Goal: Task Accomplishment & Management: Manage account settings

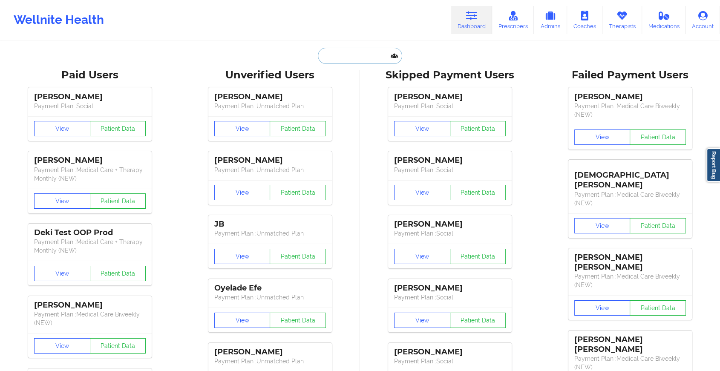
click at [337, 60] on input "text" at bounding box center [360, 56] width 84 height 16
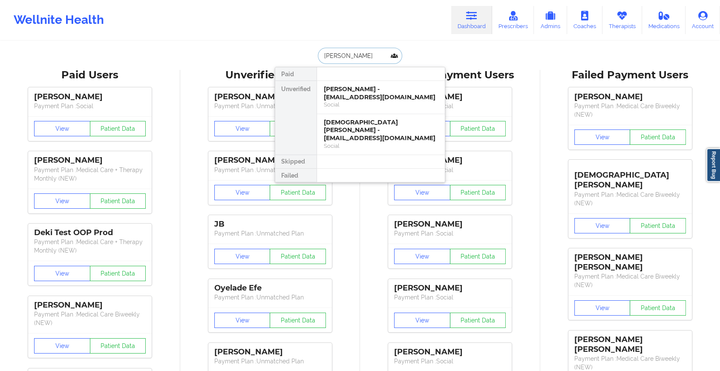
type input "[PERSON_NAME]"
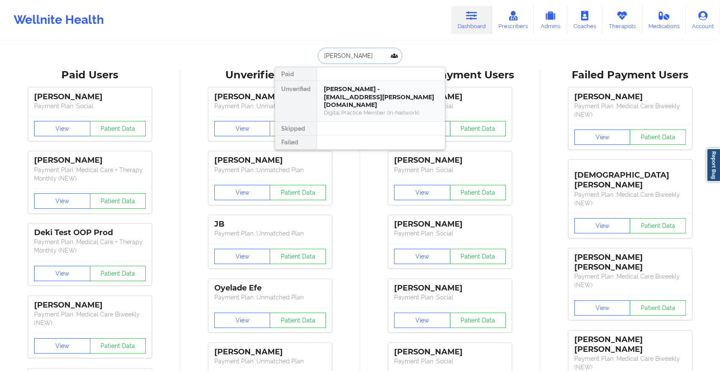
click at [351, 92] on div "[PERSON_NAME] - [EMAIL_ADDRESS][PERSON_NAME][DOMAIN_NAME]" at bounding box center [381, 97] width 114 height 24
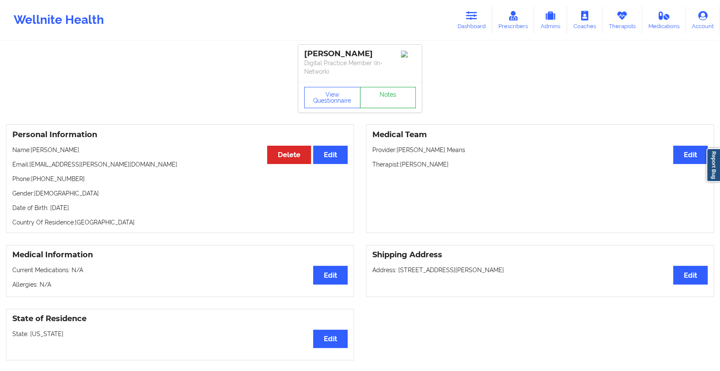
click at [373, 89] on link "Notes" at bounding box center [388, 97] width 56 height 21
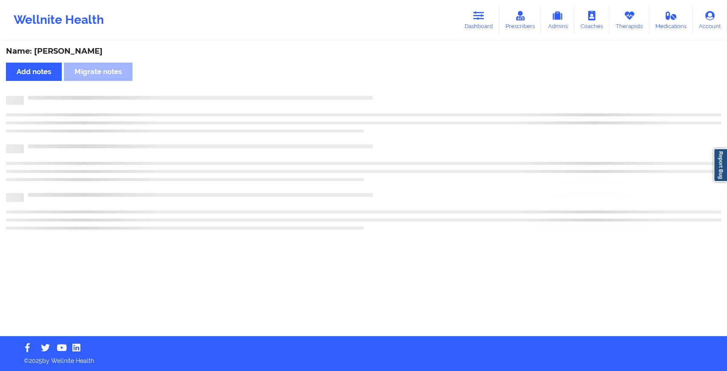
click at [373, 89] on div "Name: [PERSON_NAME] Add notes Migrate notes" at bounding box center [363, 189] width 727 height 294
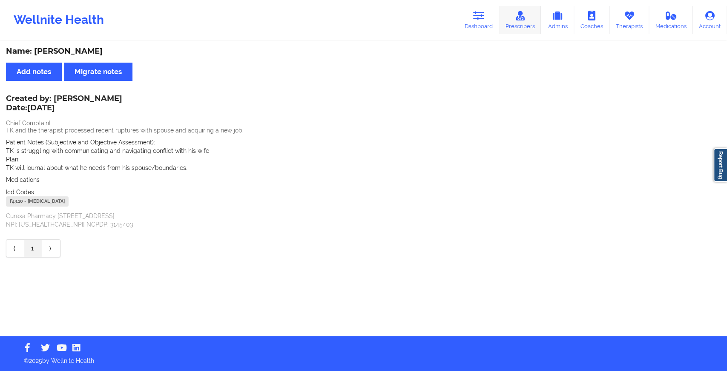
click at [500, 27] on link "Prescribers" at bounding box center [520, 20] width 42 height 28
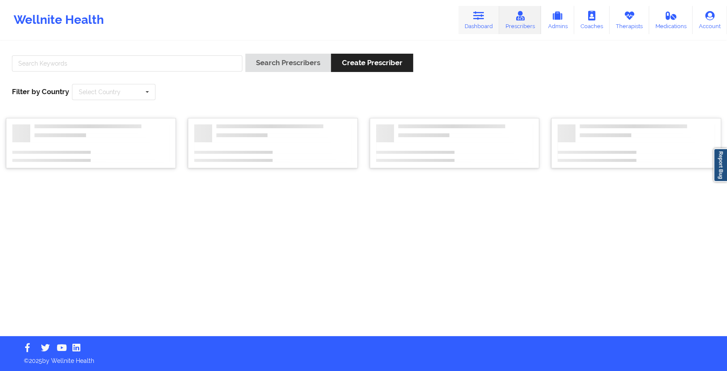
click at [476, 28] on link "Dashboard" at bounding box center [478, 20] width 41 height 28
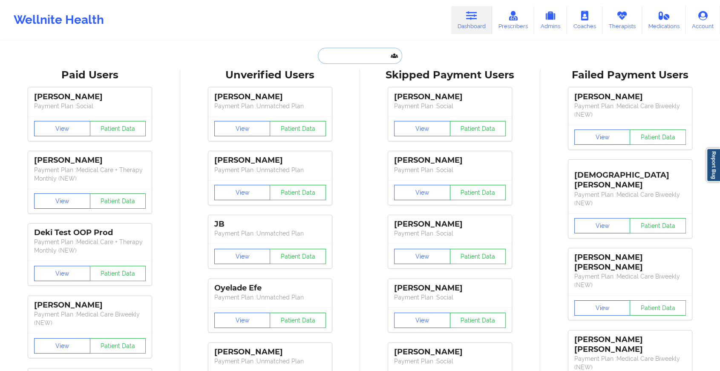
click at [340, 55] on input "text" at bounding box center [360, 56] width 84 height 16
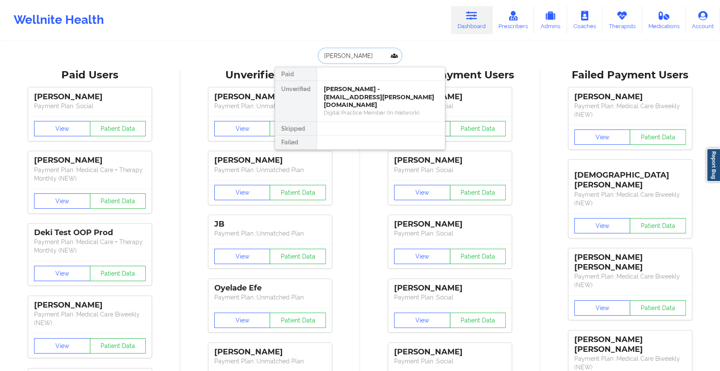
type input "[PERSON_NAME]"
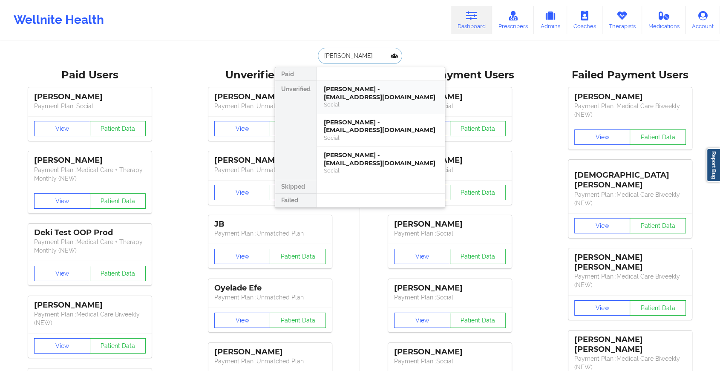
click at [362, 92] on div "[PERSON_NAME] - [EMAIL_ADDRESS][DOMAIN_NAME]" at bounding box center [381, 93] width 114 height 16
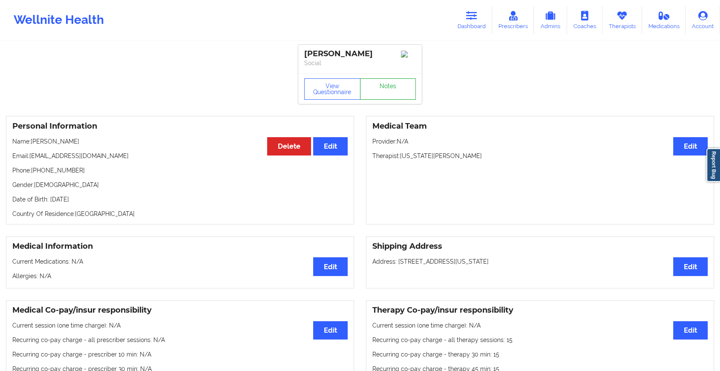
click at [381, 92] on link "Notes" at bounding box center [388, 88] width 56 height 21
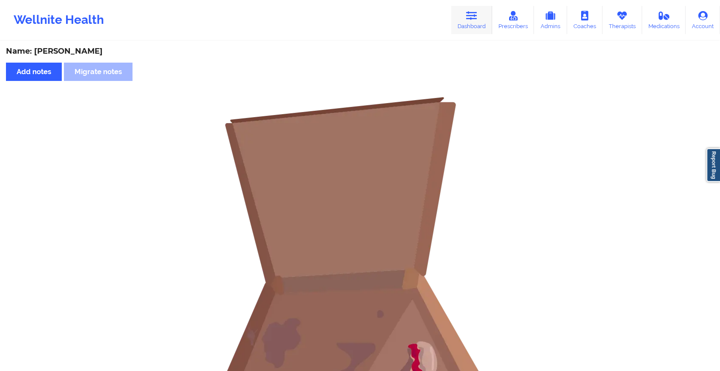
click at [480, 26] on link "Dashboard" at bounding box center [471, 20] width 41 height 28
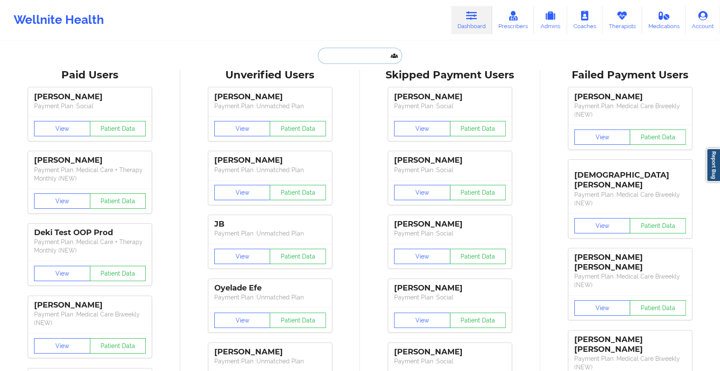
click at [356, 51] on input "text" at bounding box center [360, 56] width 84 height 16
type input "b"
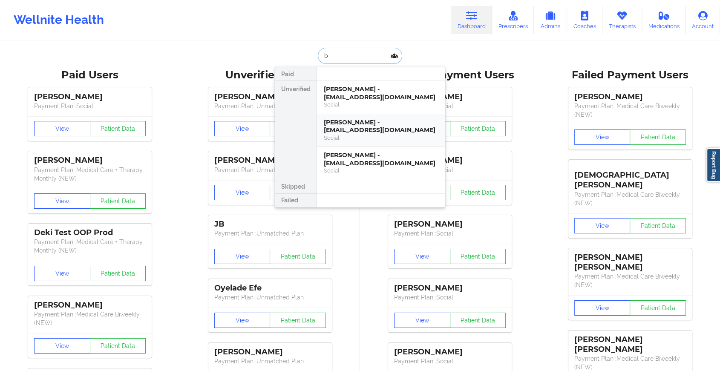
click at [371, 128] on div "[PERSON_NAME] - [EMAIL_ADDRESS][DOMAIN_NAME]" at bounding box center [381, 126] width 114 height 16
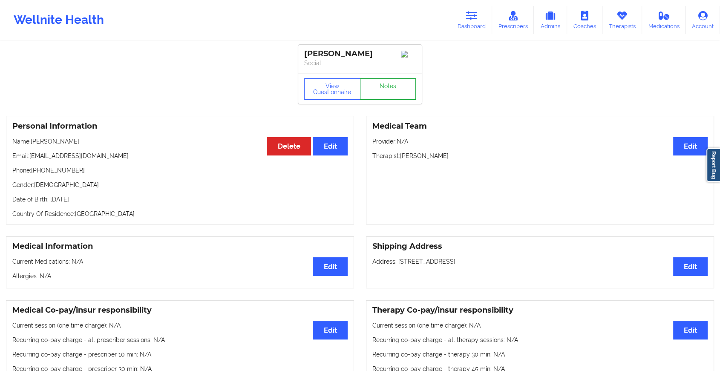
click at [387, 91] on link "Notes" at bounding box center [388, 88] width 56 height 21
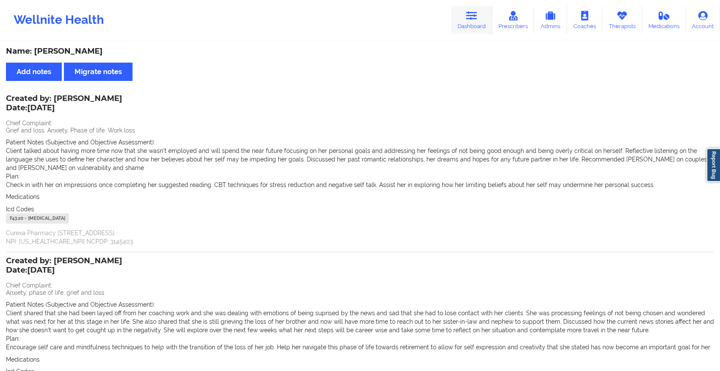
click at [472, 13] on icon at bounding box center [471, 15] width 11 height 9
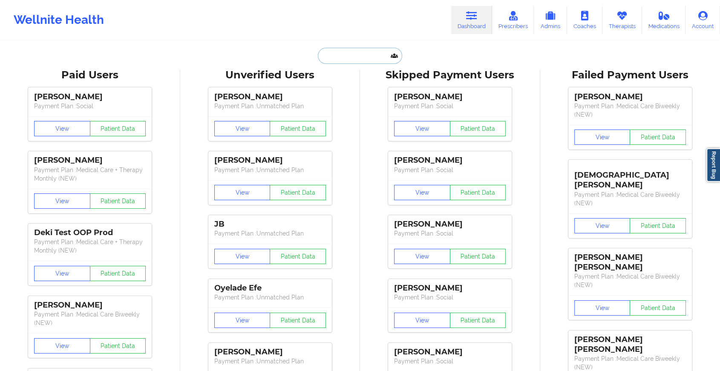
click at [346, 58] on input "text" at bounding box center [360, 56] width 84 height 16
type input "b"
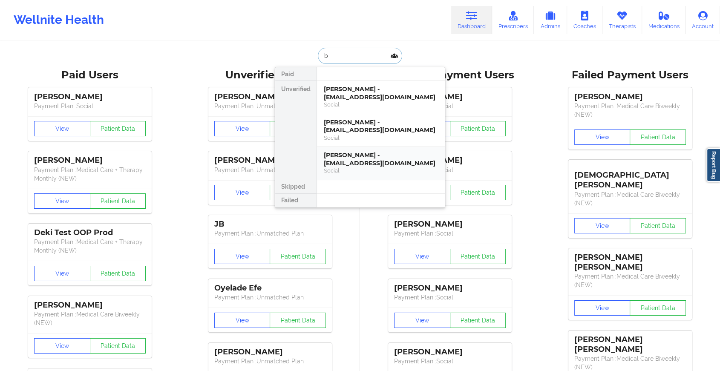
click at [339, 159] on div "[PERSON_NAME] - [EMAIL_ADDRESS][DOMAIN_NAME]" at bounding box center [381, 159] width 114 height 16
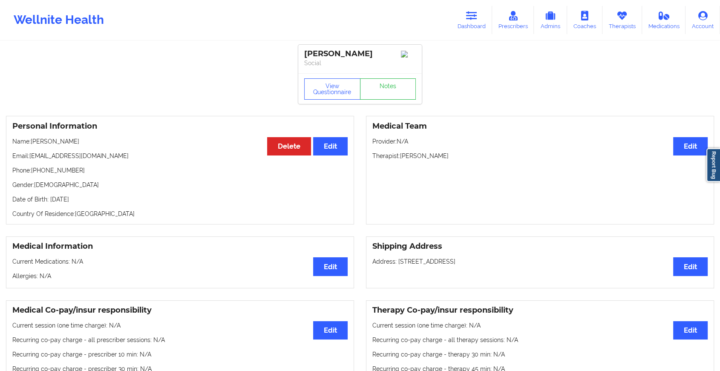
click at [391, 103] on div "View Questionnaire Notes" at bounding box center [359, 88] width 123 height 31
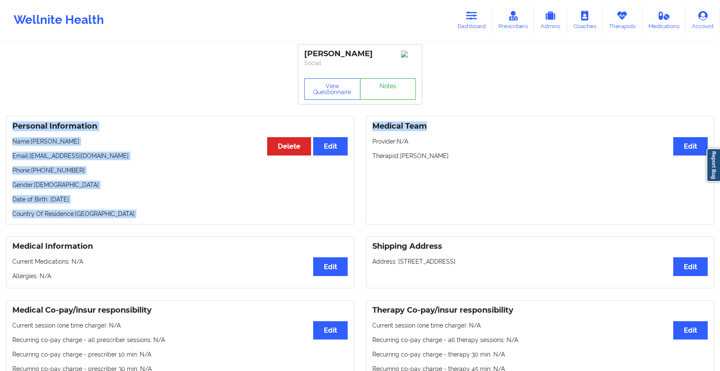
drag, startPoint x: 434, startPoint y: 119, endPoint x: 382, endPoint y: 85, distance: 63.1
click at [382, 85] on link "Notes" at bounding box center [388, 88] width 56 height 21
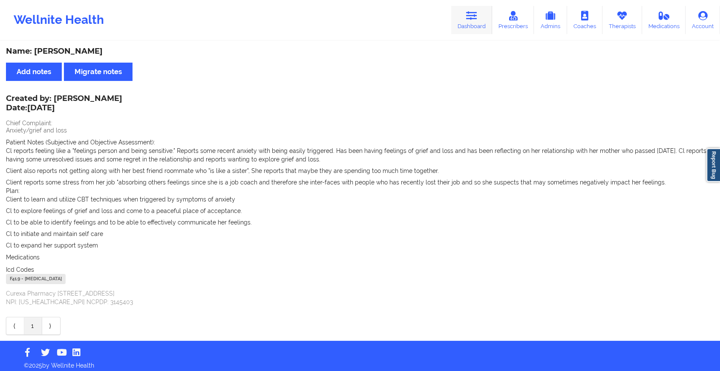
click at [475, 14] on icon at bounding box center [471, 15] width 11 height 9
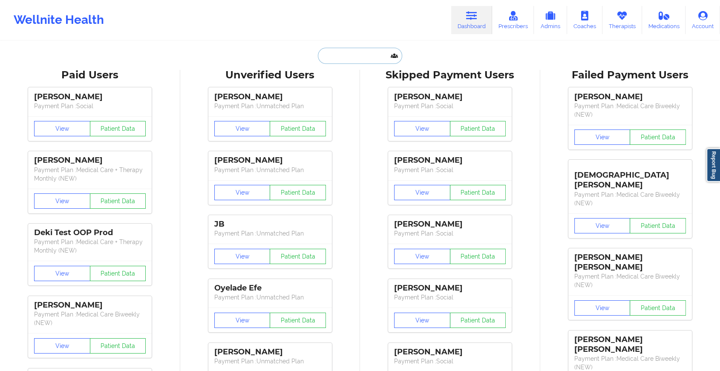
click at [361, 55] on input "text" at bounding box center [360, 56] width 84 height 16
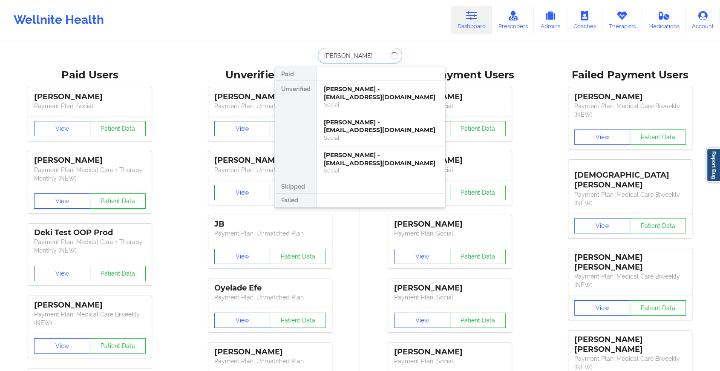
type input "[PERSON_NAME]"
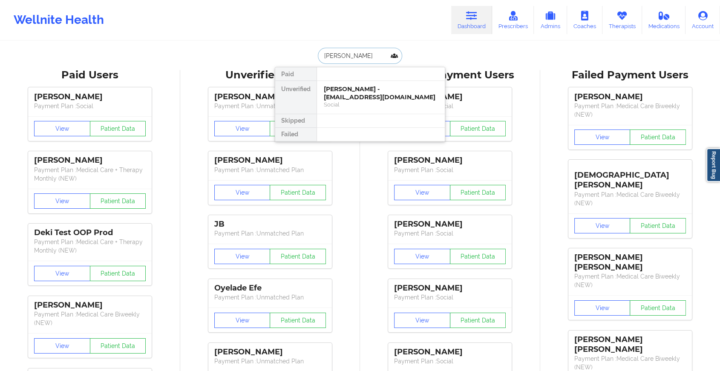
click at [332, 105] on div "Social" at bounding box center [381, 104] width 114 height 7
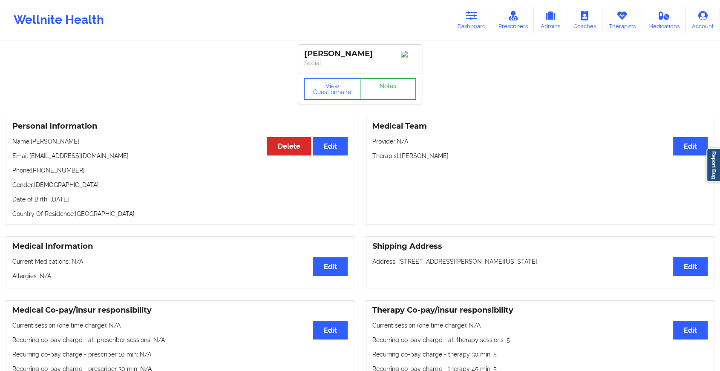
click at [376, 89] on link "Notes" at bounding box center [388, 88] width 56 height 21
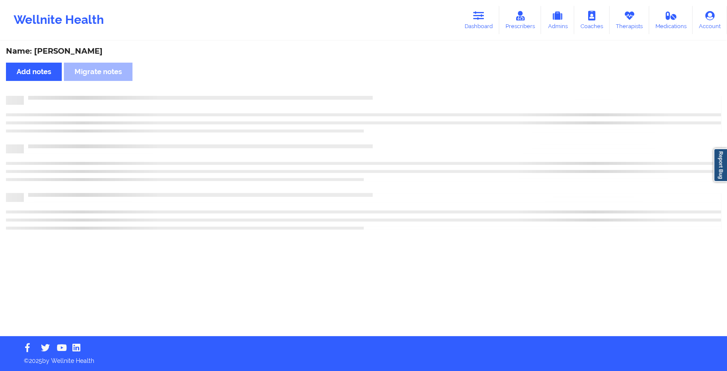
click at [376, 89] on div "Name: [PERSON_NAME] Add notes [PERSON_NAME] notes" at bounding box center [363, 189] width 727 height 294
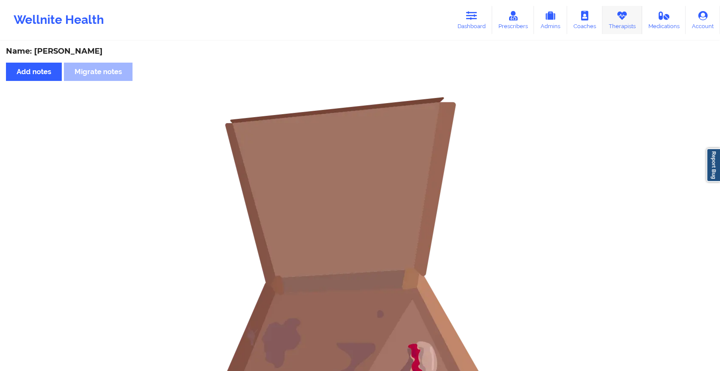
click at [615, 20] on link "Therapists" at bounding box center [622, 20] width 40 height 28
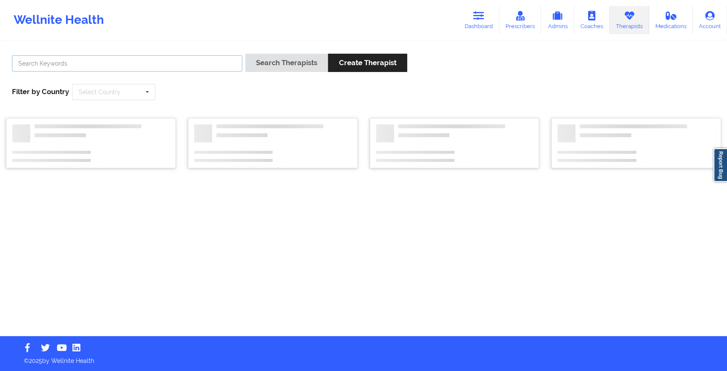
click at [197, 69] on input "text" at bounding box center [127, 63] width 230 height 16
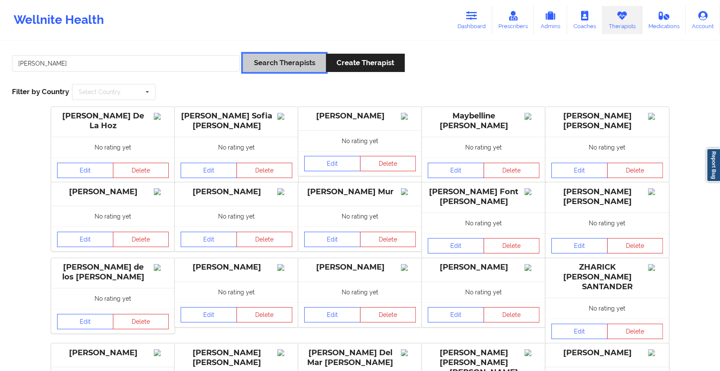
click at [260, 64] on button "Search Therapists" at bounding box center [284, 63] width 83 height 18
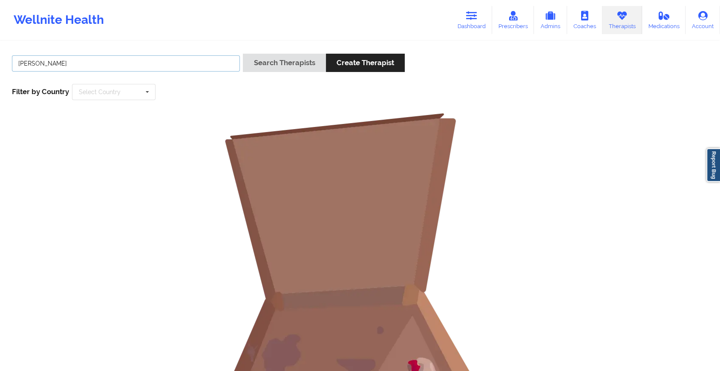
click at [167, 62] on input "[PERSON_NAME]" at bounding box center [126, 63] width 228 height 16
click at [291, 58] on button "Search Therapists" at bounding box center [284, 63] width 83 height 18
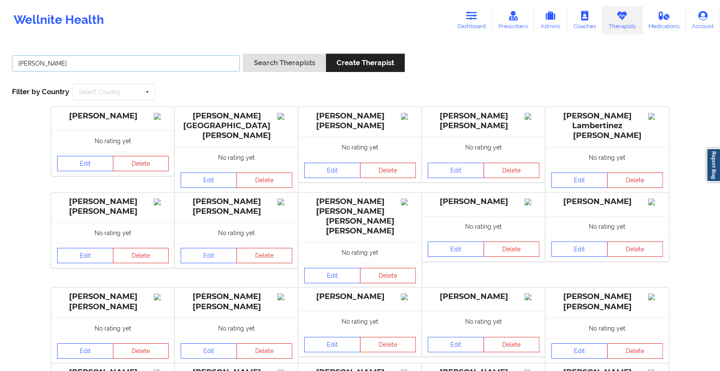
click at [129, 62] on input "[PERSON_NAME]" at bounding box center [126, 63] width 228 height 16
type input "[PERSON_NAME]"
drag, startPoint x: 250, startPoint y: 47, endPoint x: 255, endPoint y: 63, distance: 17.6
click at [255, 63] on div "[PERSON_NAME] Search Therapists Create Therapist Filter by Country Select Count…" at bounding box center [360, 251] width 720 height 419
click at [255, 63] on button "Search Therapists" at bounding box center [284, 63] width 83 height 18
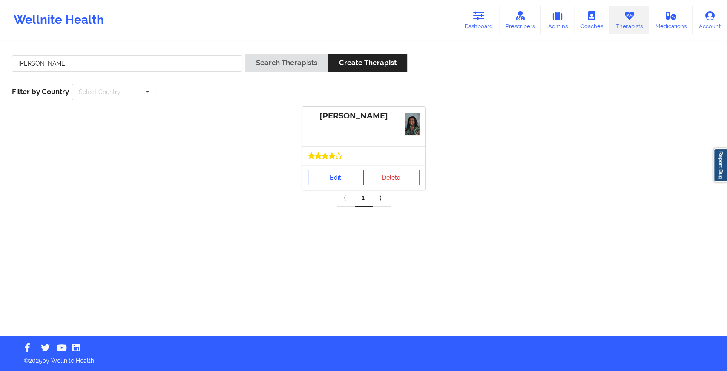
click at [330, 179] on link "Edit" at bounding box center [336, 177] width 56 height 15
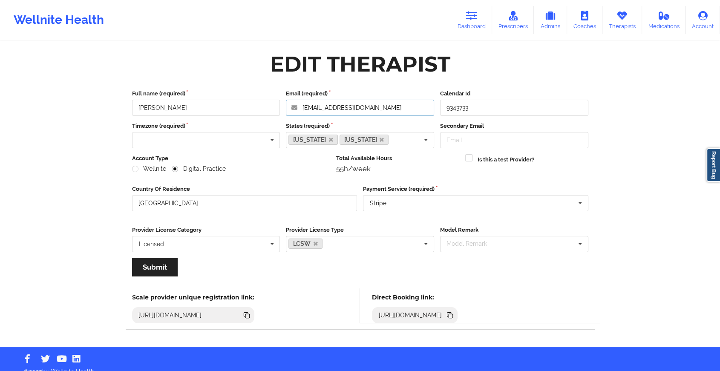
drag, startPoint x: 394, startPoint y: 109, endPoint x: 256, endPoint y: 114, distance: 138.1
click at [256, 114] on div "Full name (required) [PERSON_NAME] Email (required) [EMAIL_ADDRESS][DOMAIN_NAME…" at bounding box center [360, 102] width 462 height 26
click at [485, 12] on link "Dashboard" at bounding box center [471, 20] width 41 height 28
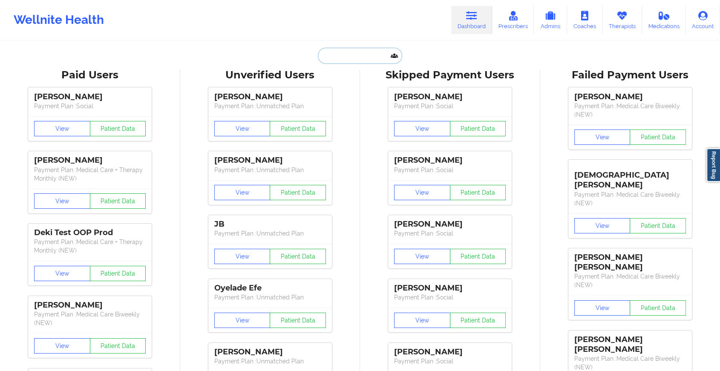
click at [328, 56] on input "text" at bounding box center [360, 56] width 84 height 16
paste input "[EMAIL_ADDRESS][DOMAIN_NAME]"
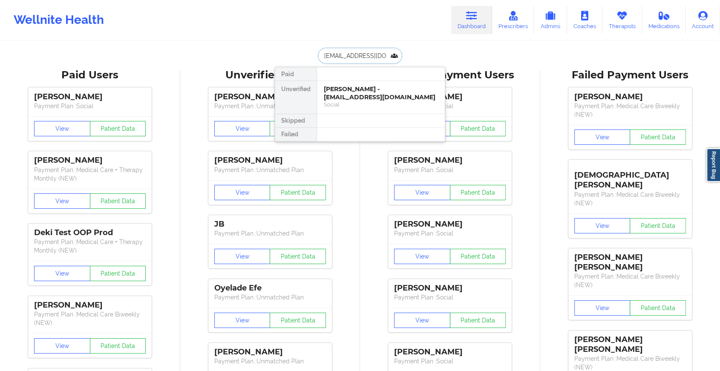
type input "[EMAIL_ADDRESS][DOMAIN_NAME]"
click at [362, 95] on div "[PERSON_NAME] - [EMAIL_ADDRESS][DOMAIN_NAME]" at bounding box center [381, 93] width 114 height 16
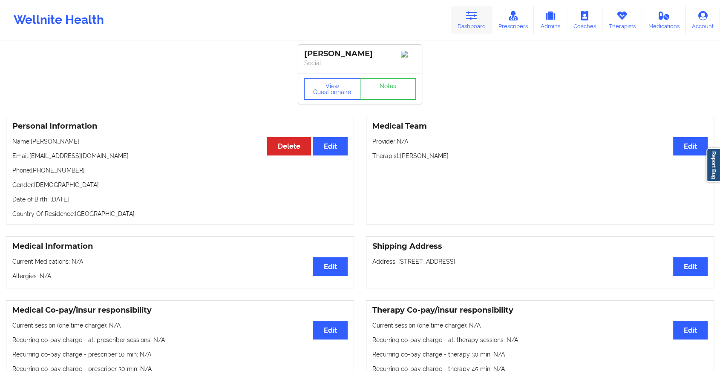
click at [477, 21] on link "Dashboard" at bounding box center [471, 20] width 41 height 28
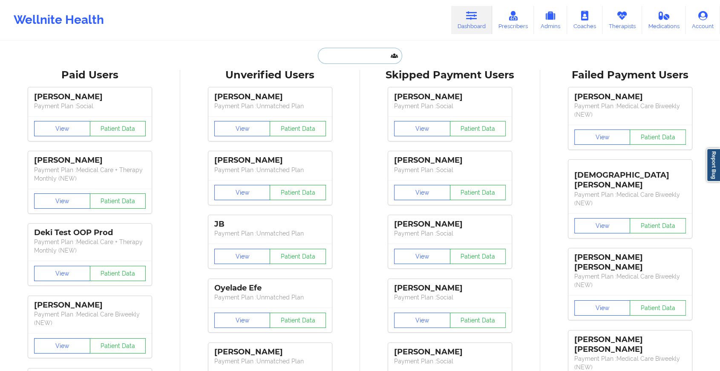
click at [350, 55] on input "text" at bounding box center [360, 56] width 84 height 16
paste input "[PERSON_NAME][EMAIL_ADDRESS][PERSON_NAME][DOMAIN_NAME]"
type input "[PERSON_NAME][EMAIL_ADDRESS][PERSON_NAME][DOMAIN_NAME]"
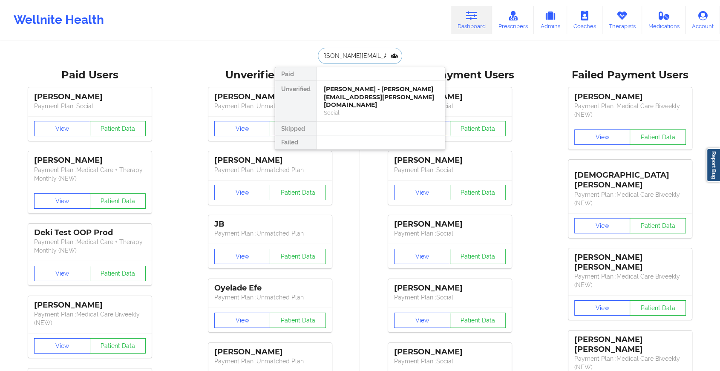
click at [371, 91] on div "[PERSON_NAME] - [PERSON_NAME][EMAIL_ADDRESS][PERSON_NAME][DOMAIN_NAME]" at bounding box center [381, 97] width 114 height 24
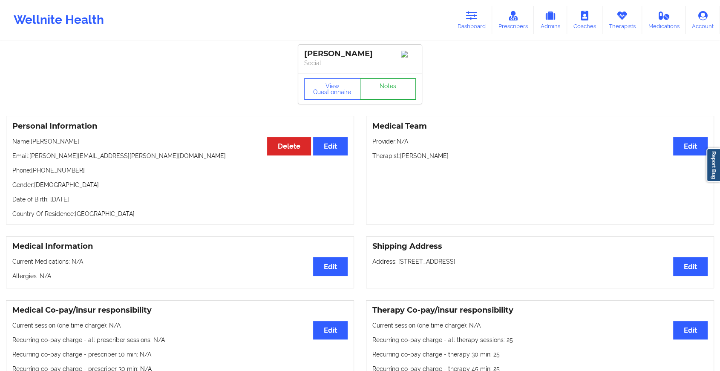
click at [398, 88] on link "Notes" at bounding box center [388, 88] width 56 height 21
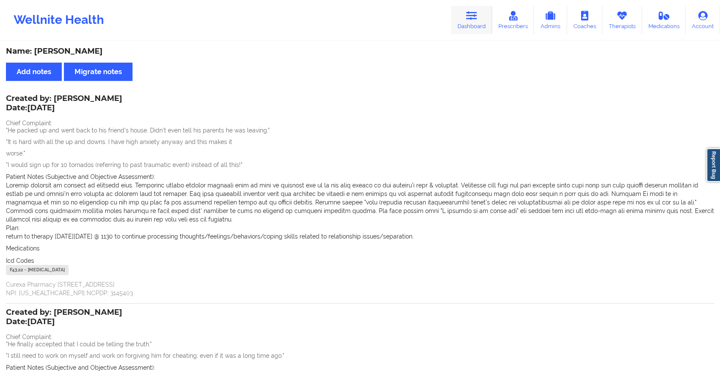
click at [477, 9] on link "Dashboard" at bounding box center [471, 20] width 41 height 28
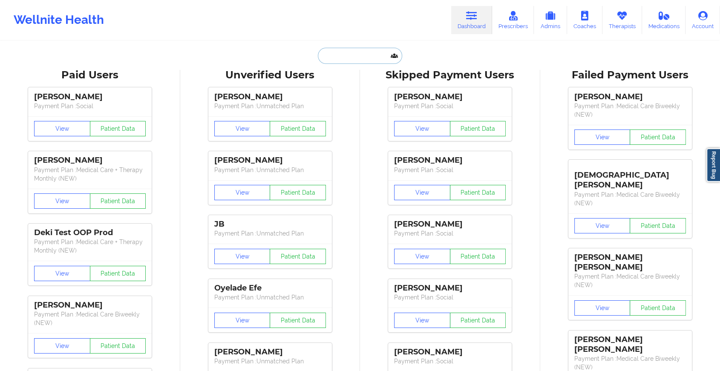
click at [367, 50] on input "text" at bounding box center [360, 56] width 84 height 16
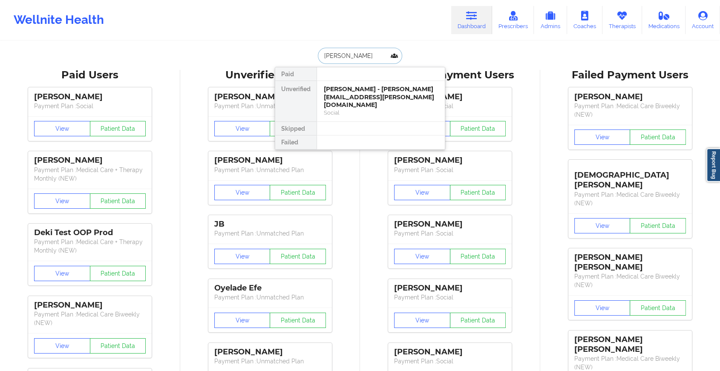
type input "[PERSON_NAME]"
click at [382, 95] on div "[PERSON_NAME] - [EMAIL_ADDRESS][DOMAIN_NAME]" at bounding box center [381, 93] width 114 height 16
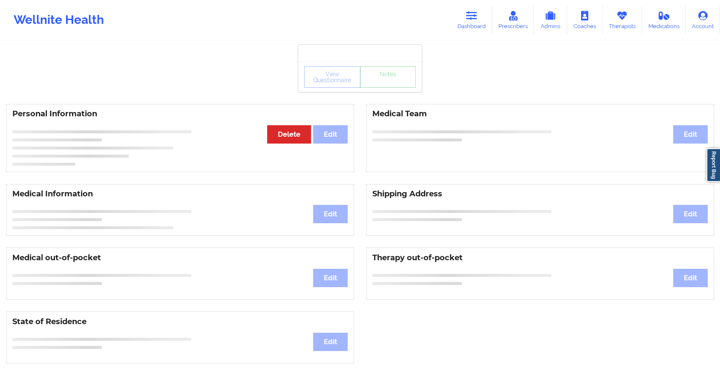
click at [379, 96] on div "View Questionnaire Notes Personal Information Edit Delete Medical Team Edit Med…" at bounding box center [360, 359] width 720 height 719
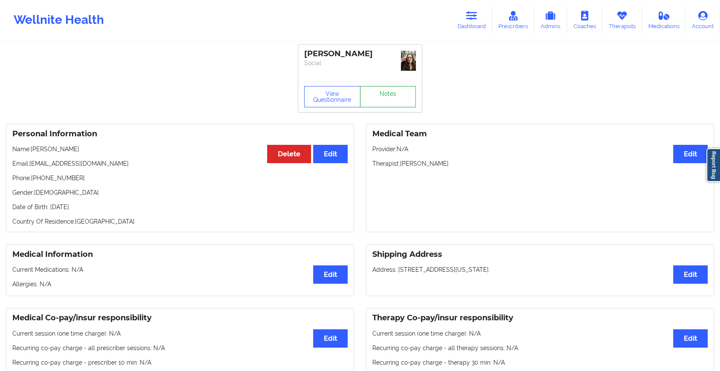
click at [379, 96] on link "Notes" at bounding box center [388, 96] width 56 height 21
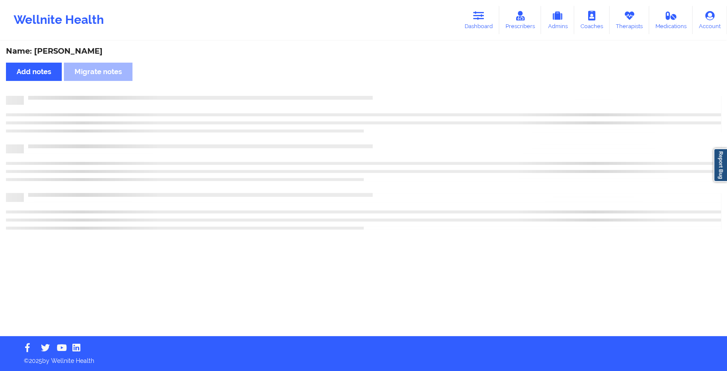
click at [379, 96] on div at bounding box center [372, 96] width 697 height 0
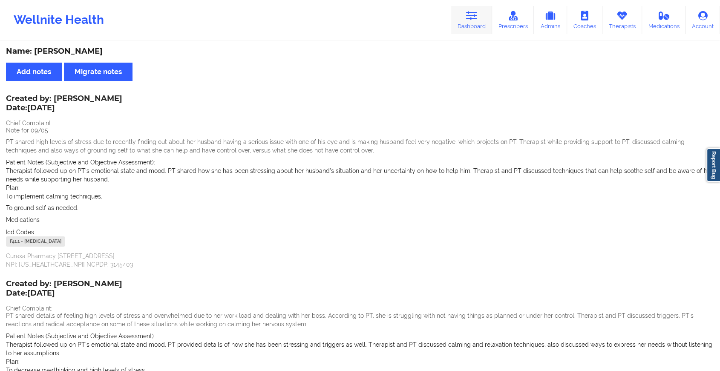
click at [459, 21] on link "Dashboard" at bounding box center [471, 20] width 41 height 28
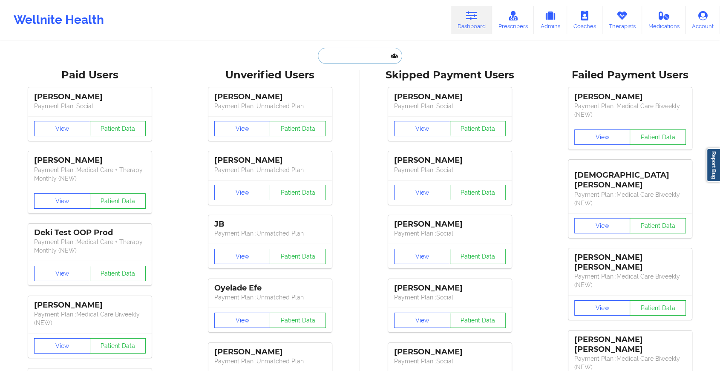
click at [350, 53] on input "text" at bounding box center [360, 56] width 84 height 16
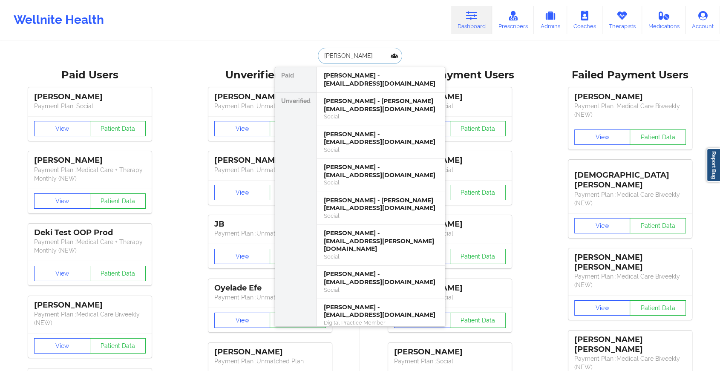
type input "[PERSON_NAME]"
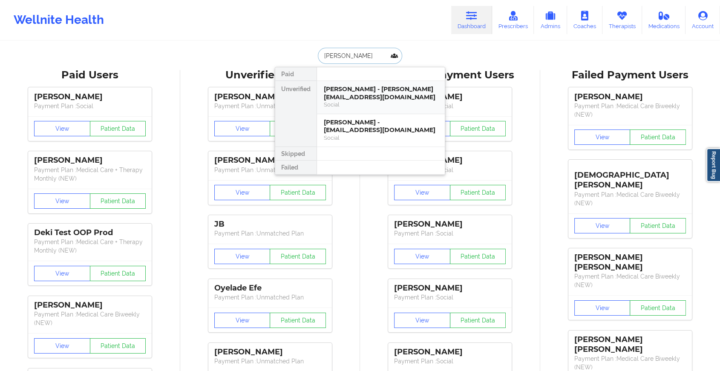
click at [326, 91] on div "[PERSON_NAME] - [PERSON_NAME][EMAIL_ADDRESS][DOMAIN_NAME]" at bounding box center [381, 93] width 114 height 16
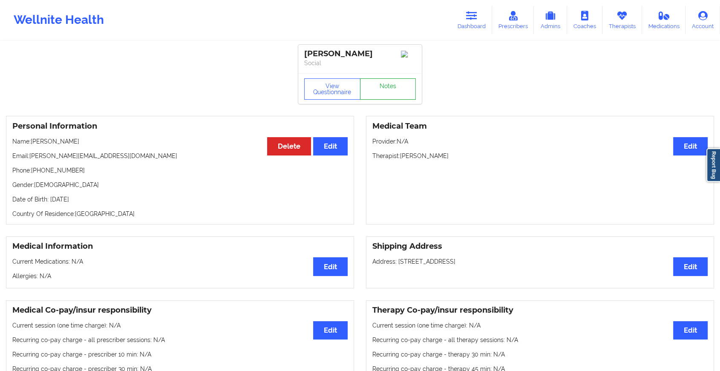
click at [385, 89] on link "Notes" at bounding box center [388, 88] width 56 height 21
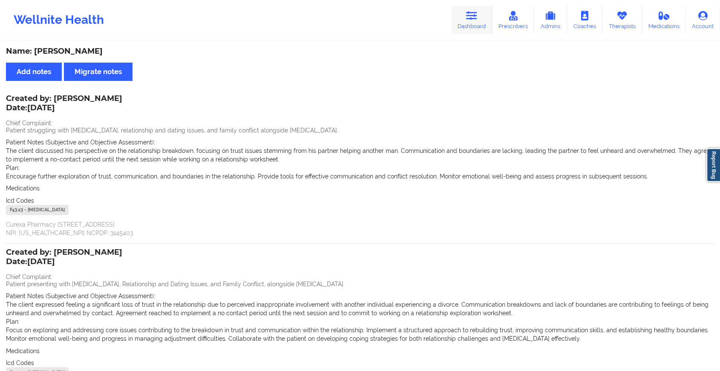
click at [476, 11] on icon at bounding box center [471, 15] width 11 height 9
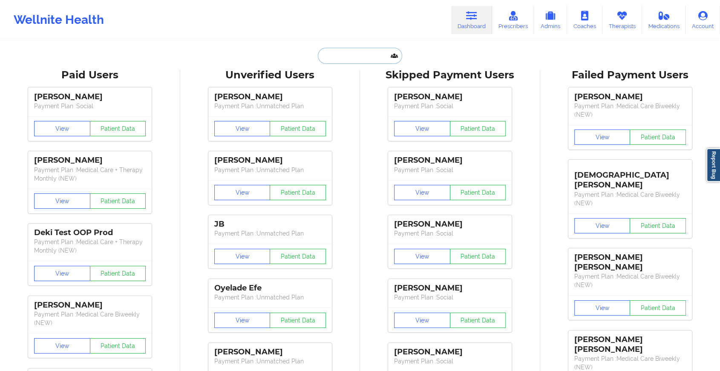
click at [351, 54] on input "text" at bounding box center [360, 56] width 84 height 16
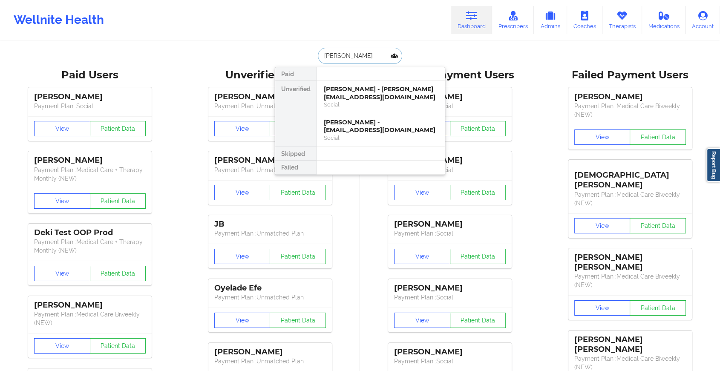
type input "[PERSON_NAME]"
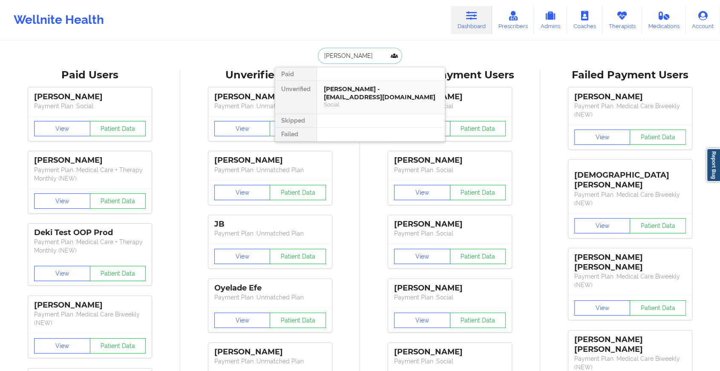
click at [349, 91] on div "[PERSON_NAME] - [EMAIL_ADDRESS][DOMAIN_NAME]" at bounding box center [381, 93] width 114 height 16
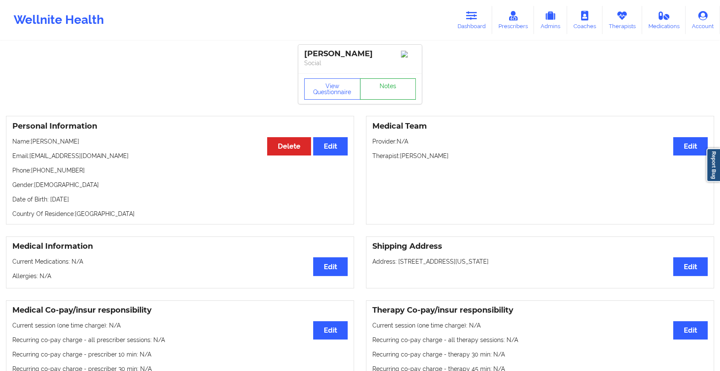
click at [372, 89] on link "Notes" at bounding box center [388, 88] width 56 height 21
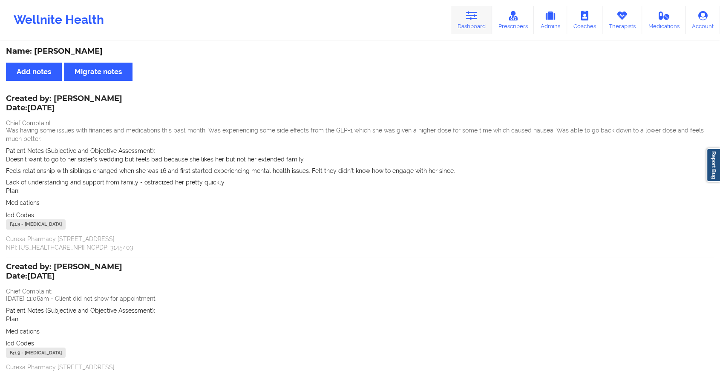
click at [475, 26] on link "Dashboard" at bounding box center [471, 20] width 41 height 28
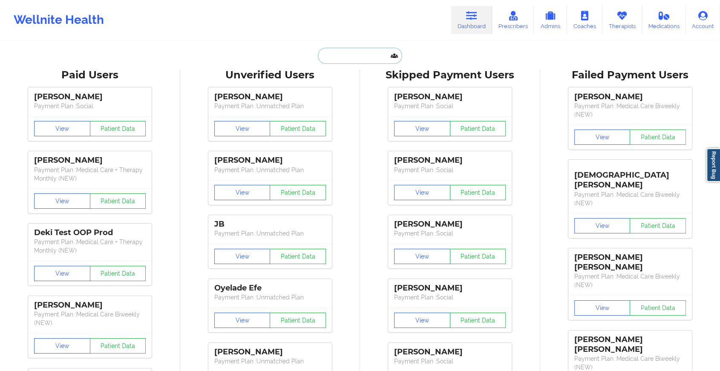
click at [356, 55] on input "text" at bounding box center [360, 56] width 84 height 16
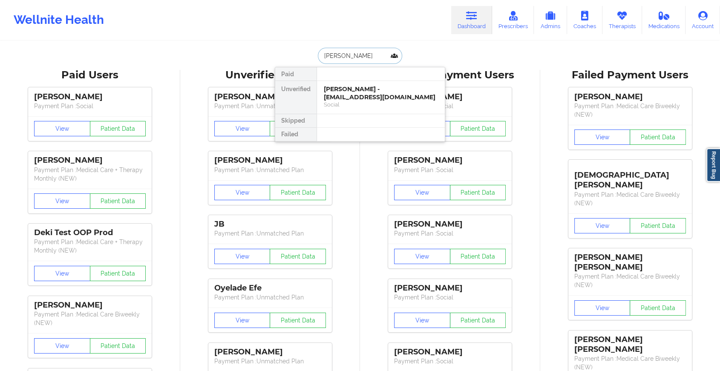
type input "[PERSON_NAME]"
click at [354, 101] on div "Social" at bounding box center [381, 104] width 114 height 7
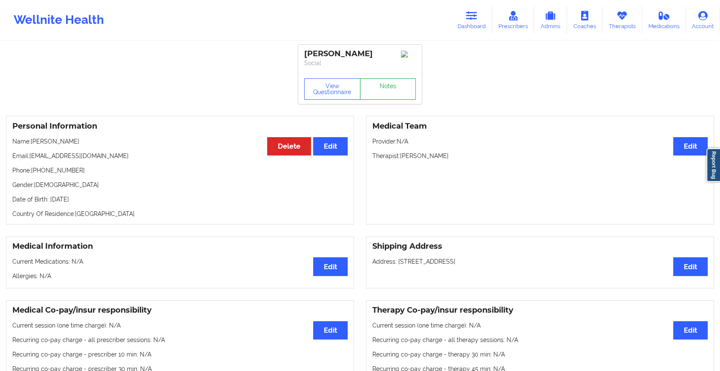
click at [382, 85] on link "Notes" at bounding box center [388, 88] width 56 height 21
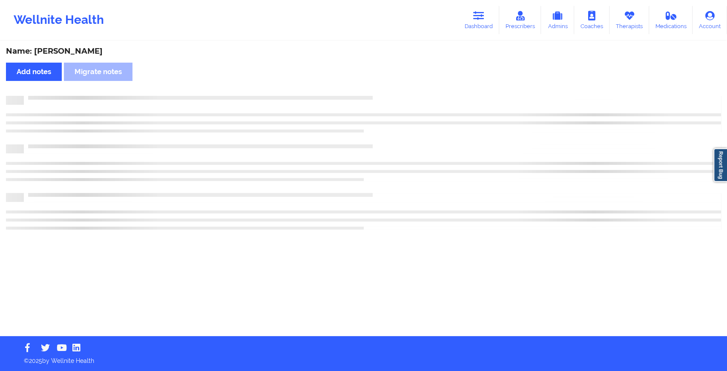
click at [382, 85] on div "Name: [PERSON_NAME] Add notes Migrate notes" at bounding box center [363, 189] width 727 height 294
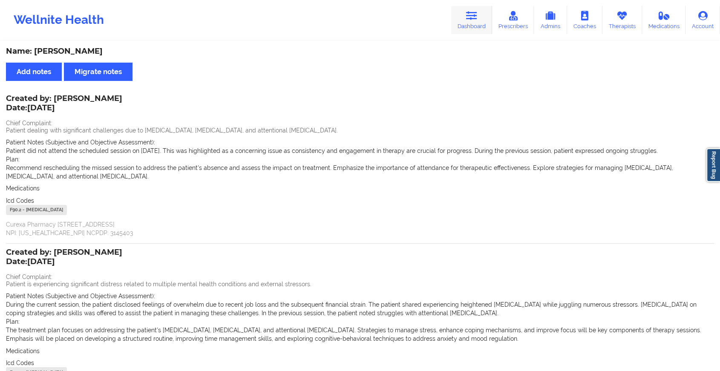
click at [471, 17] on icon at bounding box center [471, 15] width 11 height 9
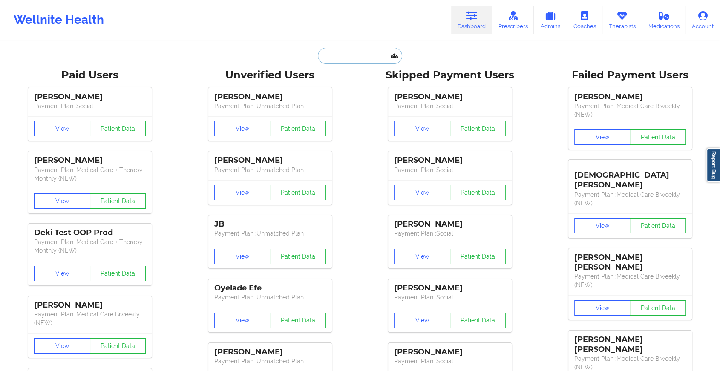
click at [335, 53] on input "text" at bounding box center [360, 56] width 84 height 16
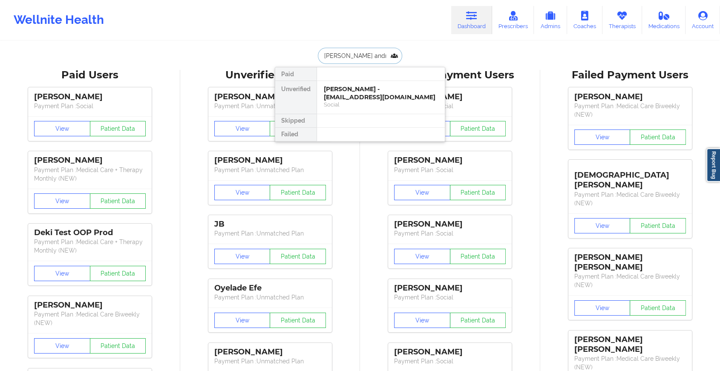
drag, startPoint x: 356, startPoint y: 92, endPoint x: 373, endPoint y: 52, distance: 43.6
click at [373, 52] on div "[PERSON_NAME] andr Paid Unverified [PERSON_NAME] - [EMAIL_ADDRESS][DOMAIN_NAME]…" at bounding box center [360, 56] width 170 height 16
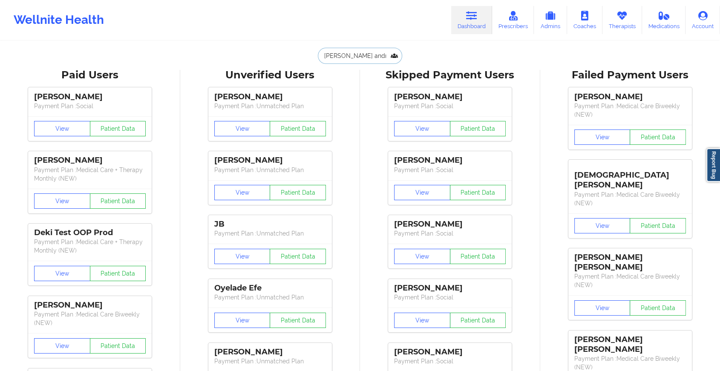
click at [370, 55] on input "[PERSON_NAME] andr" at bounding box center [360, 56] width 84 height 16
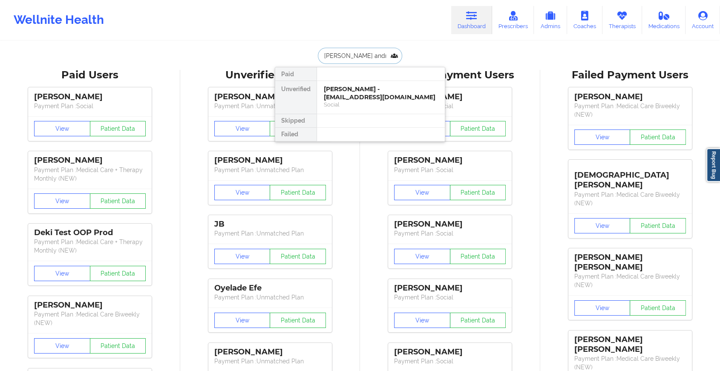
type input "[PERSON_NAME] and"
click at [350, 95] on div "[PERSON_NAME] - [EMAIL_ADDRESS][DOMAIN_NAME]" at bounding box center [381, 93] width 114 height 16
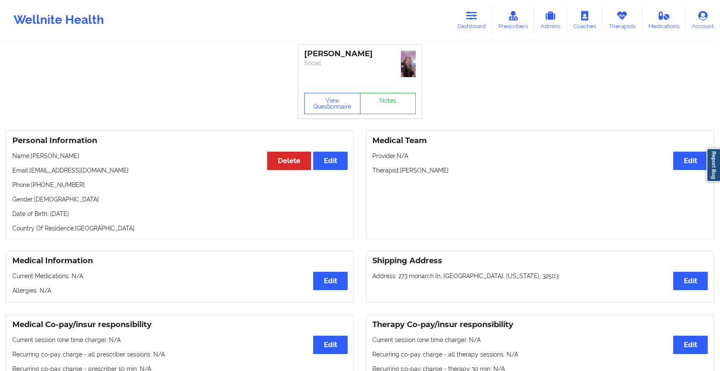
click at [377, 96] on link "Notes" at bounding box center [388, 103] width 56 height 21
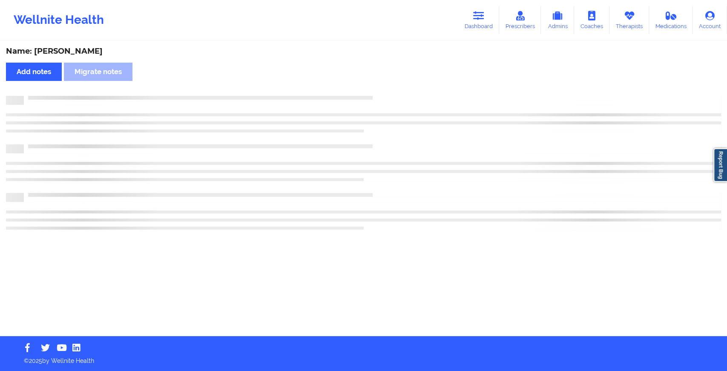
click at [442, 144] on div at bounding box center [363, 163] width 715 height 134
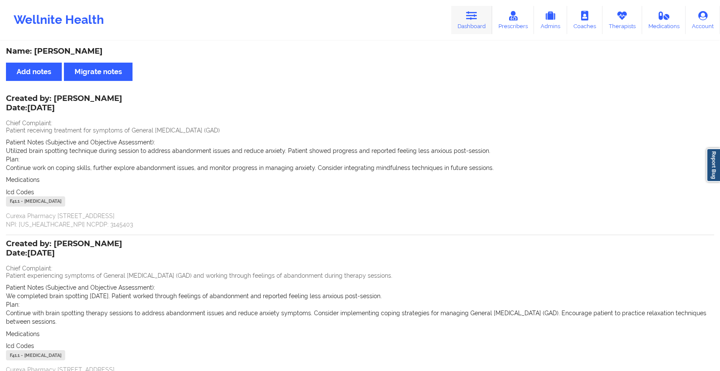
click at [472, 16] on icon at bounding box center [471, 15] width 11 height 9
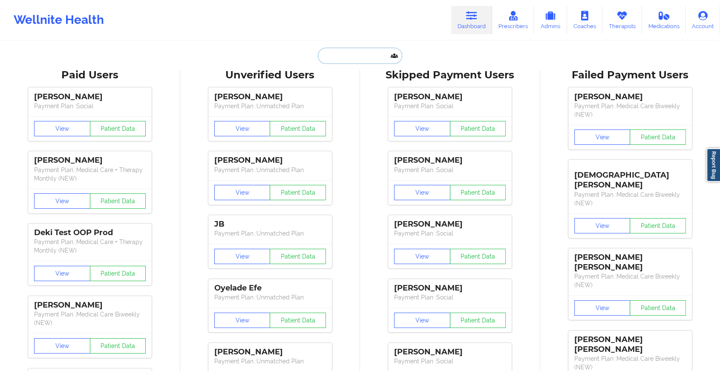
click at [362, 60] on input "text" at bounding box center [360, 56] width 84 height 16
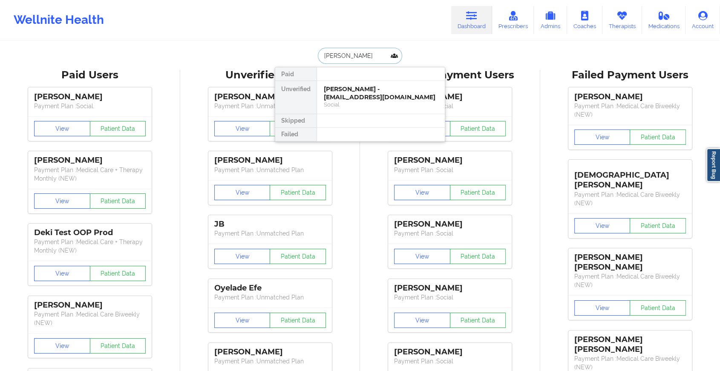
type input "[PERSON_NAME]"
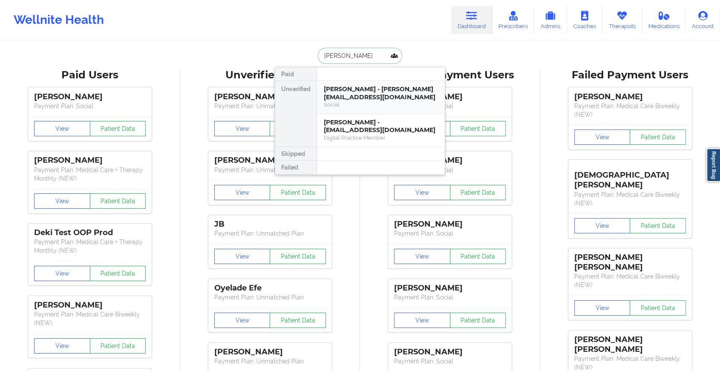
click at [372, 94] on div "[PERSON_NAME] - [PERSON_NAME][EMAIL_ADDRESS][DOMAIN_NAME]" at bounding box center [381, 93] width 114 height 16
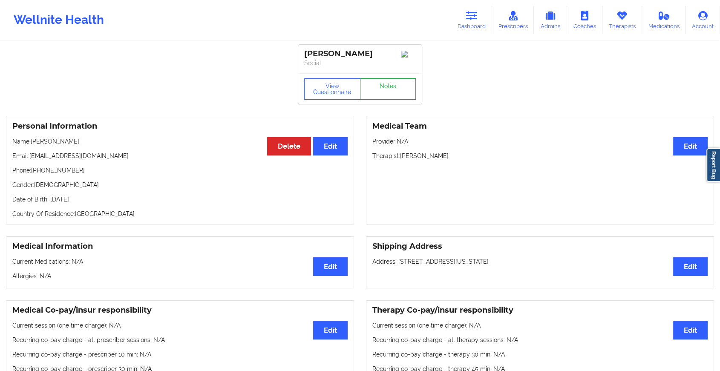
click at [385, 89] on link "Notes" at bounding box center [388, 88] width 56 height 21
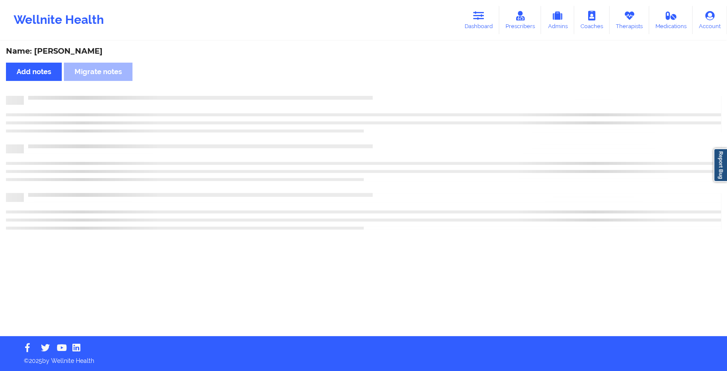
click at [385, 89] on div "Name: [PERSON_NAME] Add notes Migrate notes" at bounding box center [363, 189] width 727 height 294
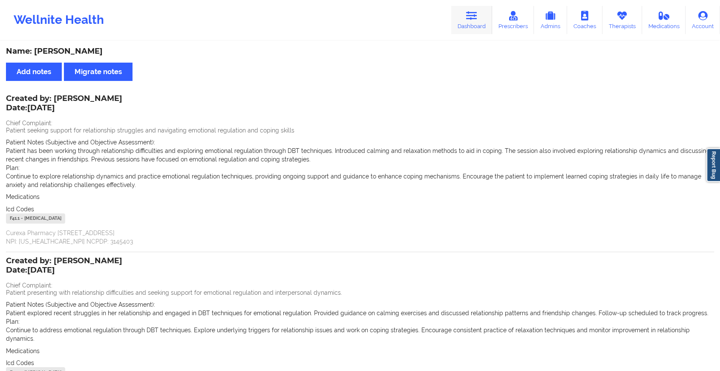
click at [463, 20] on link "Dashboard" at bounding box center [471, 20] width 41 height 28
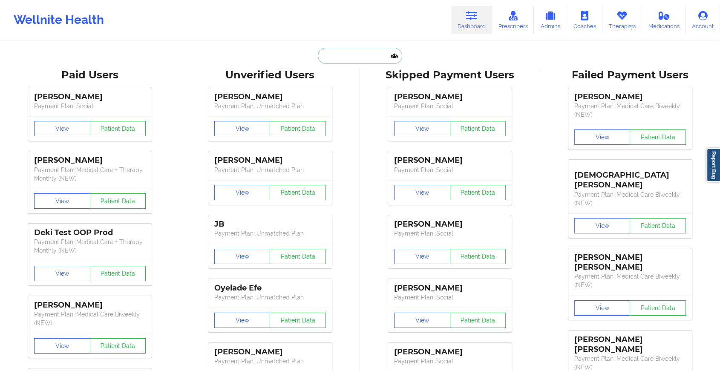
click at [358, 59] on input "text" at bounding box center [360, 56] width 84 height 16
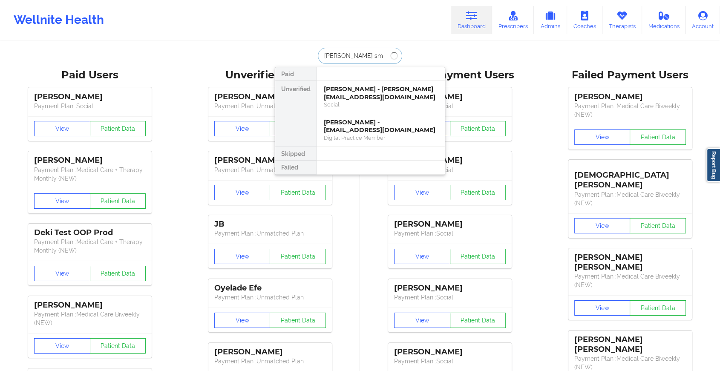
type input "[PERSON_NAME] smi"
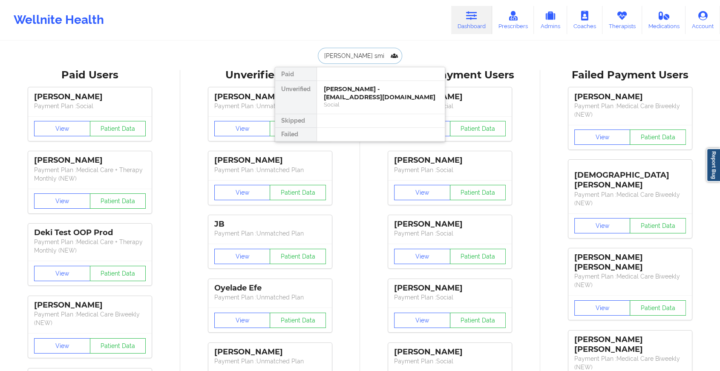
click at [377, 99] on div "[PERSON_NAME] - [EMAIL_ADDRESS][DOMAIN_NAME]" at bounding box center [381, 93] width 114 height 16
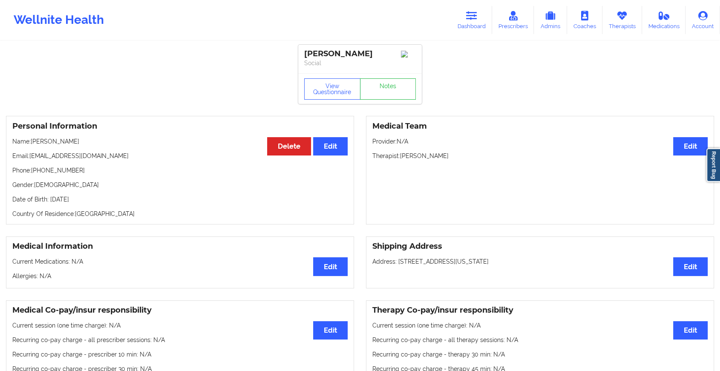
click at [390, 83] on div "View Questionnaire Notes" at bounding box center [360, 88] width 112 height 21
click at [390, 83] on link "Notes" at bounding box center [388, 88] width 56 height 21
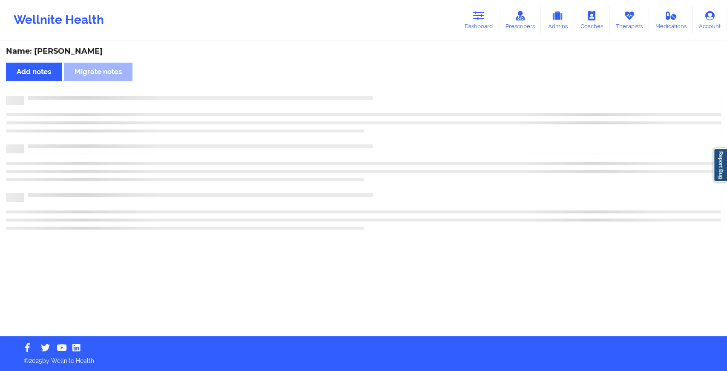
click at [390, 83] on div "Name: [PERSON_NAME] Add notes Migrate notes" at bounding box center [363, 189] width 727 height 294
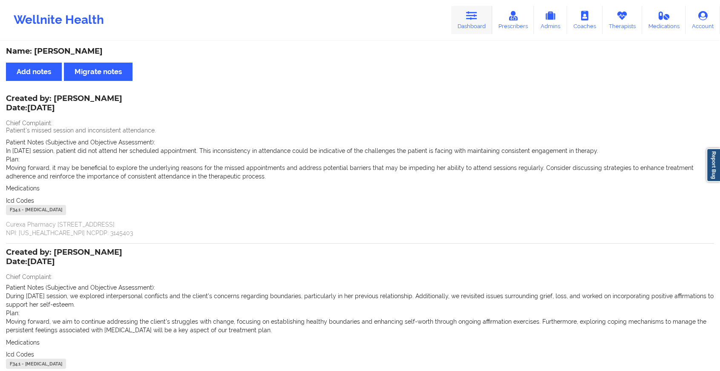
click at [463, 22] on link "Dashboard" at bounding box center [471, 20] width 41 height 28
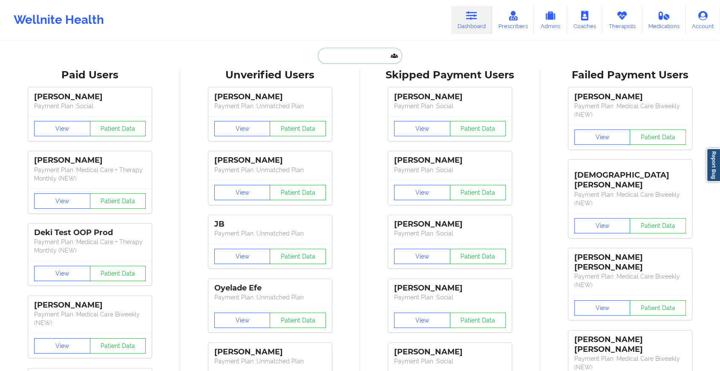
click at [344, 52] on input "text" at bounding box center [360, 56] width 84 height 16
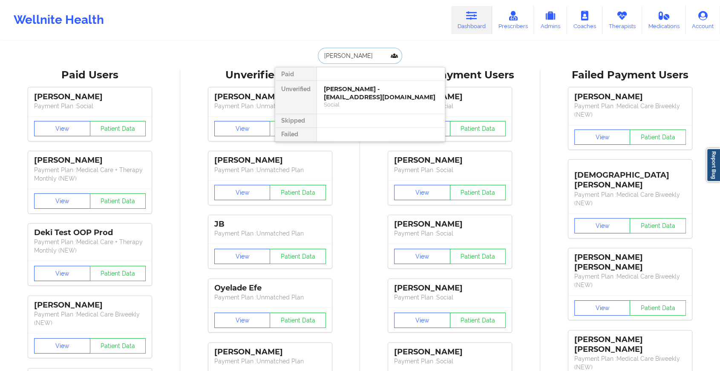
type input "[PERSON_NAME]"
click at [371, 92] on div "[PERSON_NAME] - [EMAIL_ADDRESS][DOMAIN_NAME]" at bounding box center [381, 93] width 114 height 16
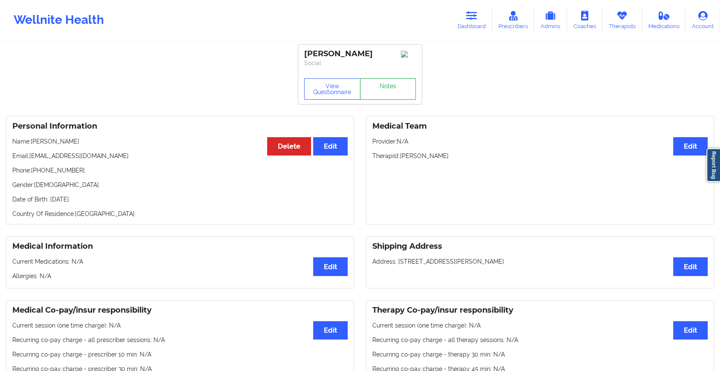
click at [381, 92] on link "Notes" at bounding box center [388, 88] width 56 height 21
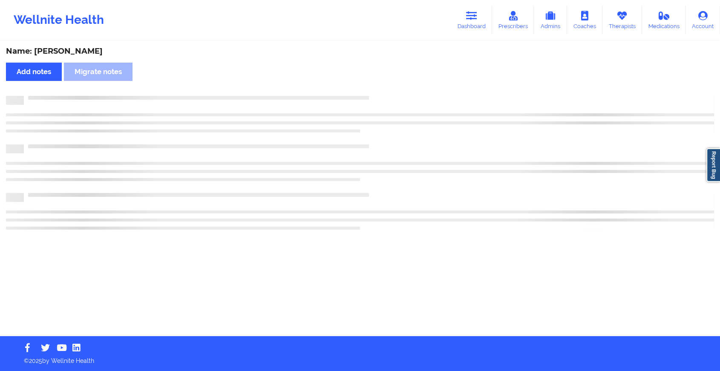
click at [381, 92] on div "Name: [PERSON_NAME] Add notes Migrate notes" at bounding box center [360, 189] width 720 height 294
